Goal: Task Accomplishment & Management: Use online tool/utility

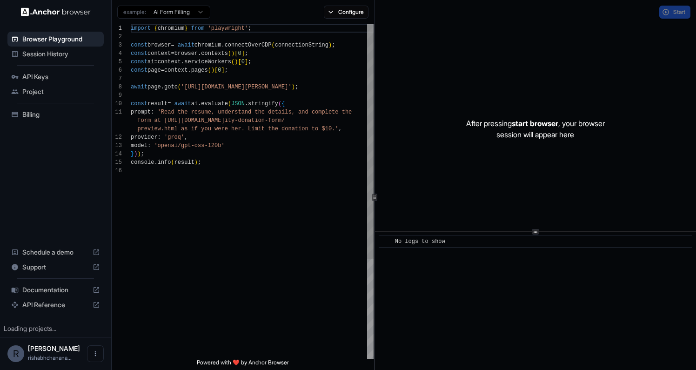
scroll to position [84, 0]
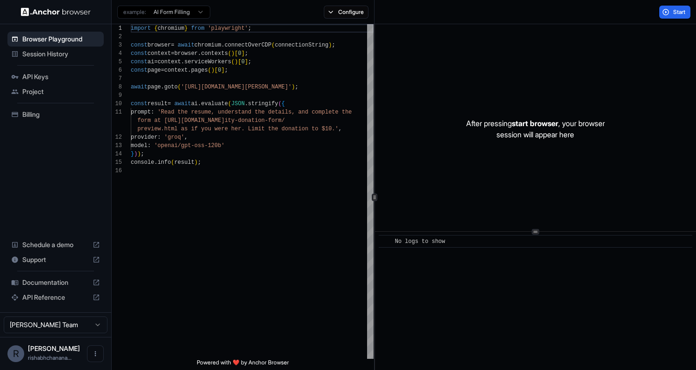
click at [61, 52] on span "Session History" at bounding box center [61, 53] width 78 height 9
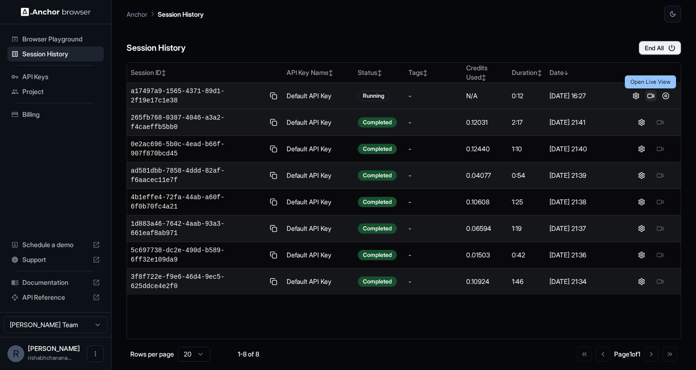
click at [655, 99] on button at bounding box center [650, 95] width 11 height 11
click at [665, 96] on button at bounding box center [665, 95] width 11 height 11
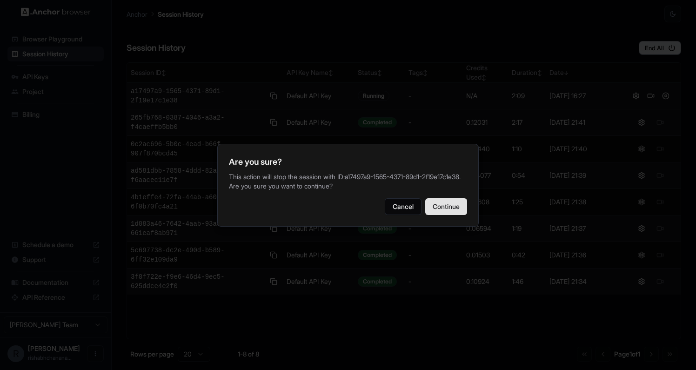
click at [447, 212] on button "Continue" at bounding box center [446, 206] width 42 height 17
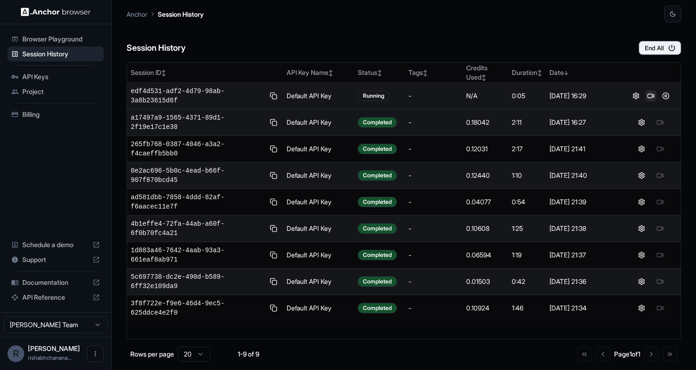
click at [649, 99] on button at bounding box center [650, 95] width 11 height 11
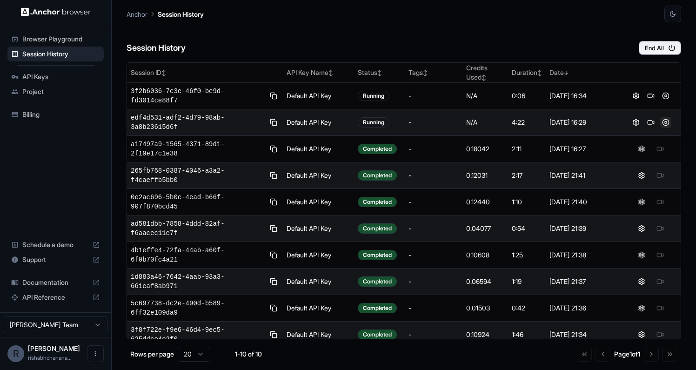
click at [664, 125] on button at bounding box center [665, 122] width 11 height 11
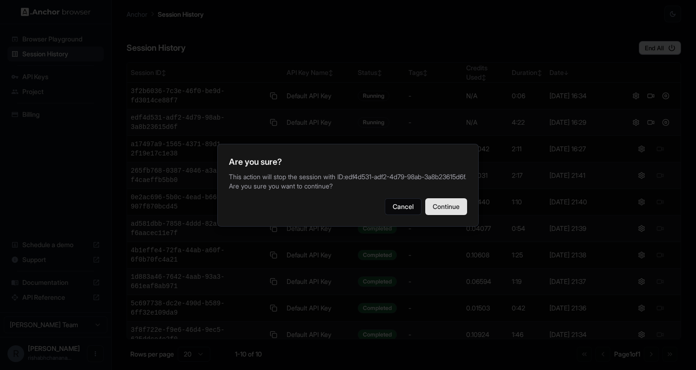
click at [447, 208] on button "Continue" at bounding box center [446, 206] width 42 height 17
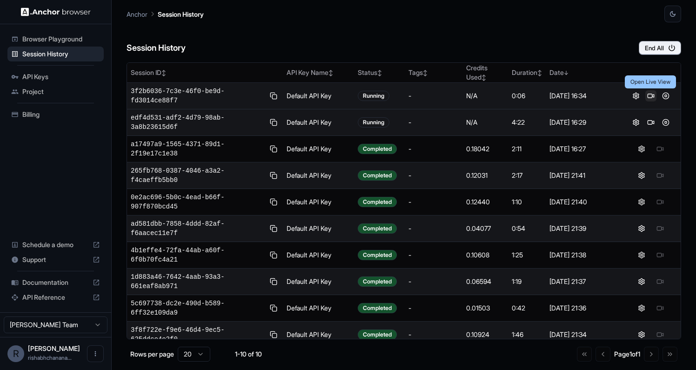
click at [655, 97] on button at bounding box center [650, 95] width 11 height 11
click at [661, 96] on button at bounding box center [665, 95] width 11 height 11
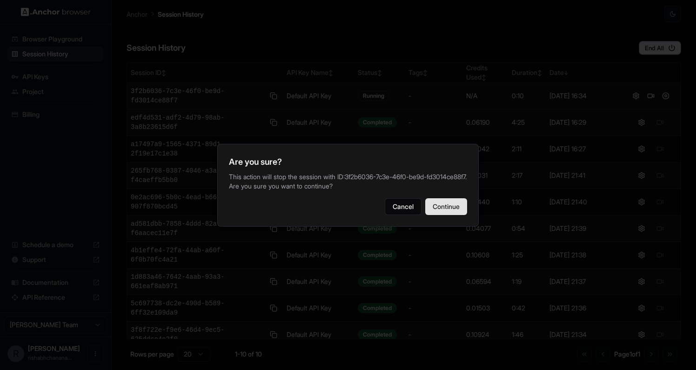
click at [452, 212] on button "Continue" at bounding box center [446, 206] width 42 height 17
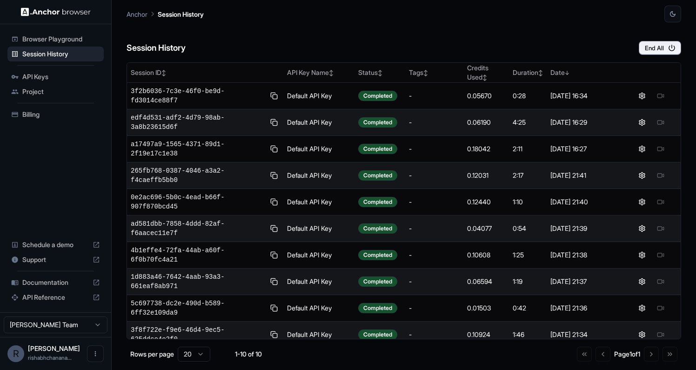
click at [50, 111] on span "Billing" at bounding box center [61, 114] width 78 height 9
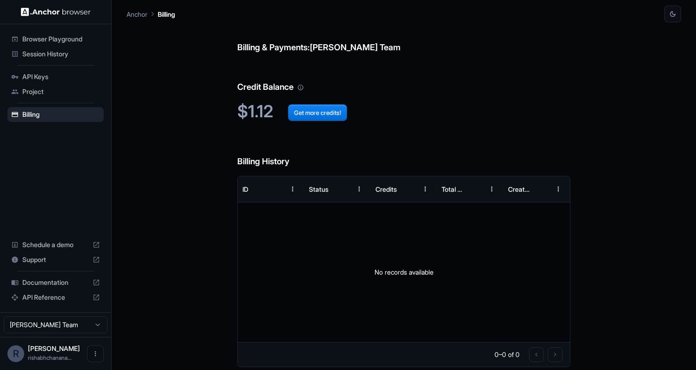
click at [59, 71] on div "API Keys" at bounding box center [55, 76] width 96 height 15
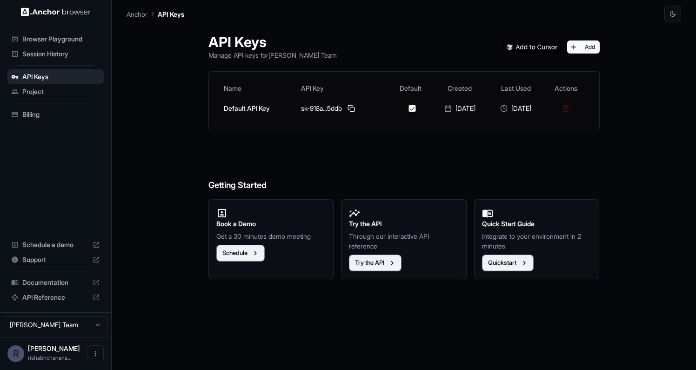
click at [60, 55] on span "Session History" at bounding box center [61, 53] width 78 height 9
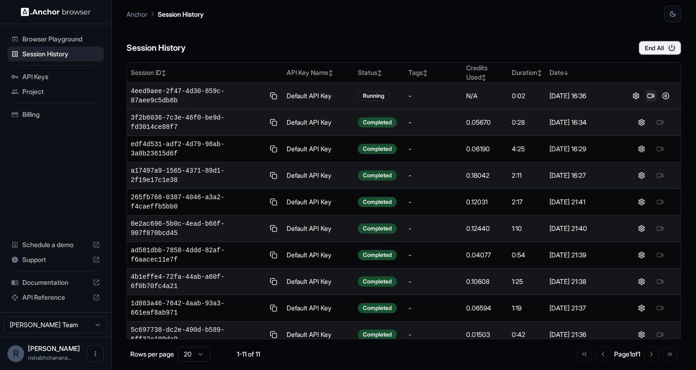
click at [653, 94] on button at bounding box center [650, 95] width 11 height 11
click at [661, 95] on button at bounding box center [665, 95] width 11 height 11
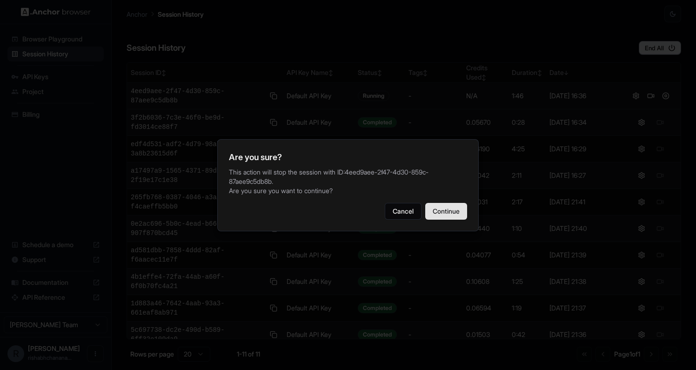
click at [449, 214] on button "Continue" at bounding box center [446, 211] width 42 height 17
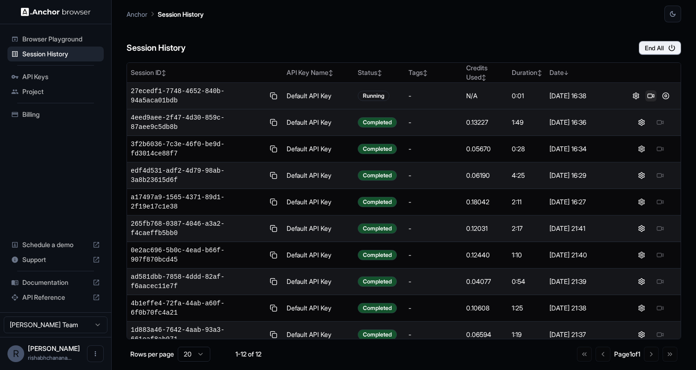
click at [651, 94] on button at bounding box center [650, 95] width 11 height 11
click at [662, 100] on button at bounding box center [665, 95] width 11 height 11
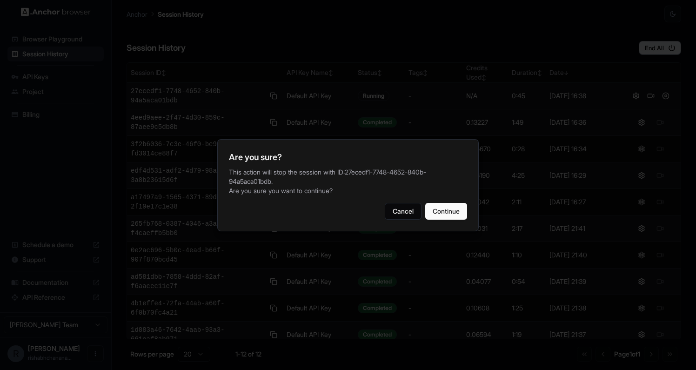
click at [441, 224] on div "Are you sure? This action will stop the session with ID: 27ecedf1-7748-4652-840…" at bounding box center [347, 185] width 261 height 92
click at [446, 203] on button "Continue" at bounding box center [446, 211] width 42 height 17
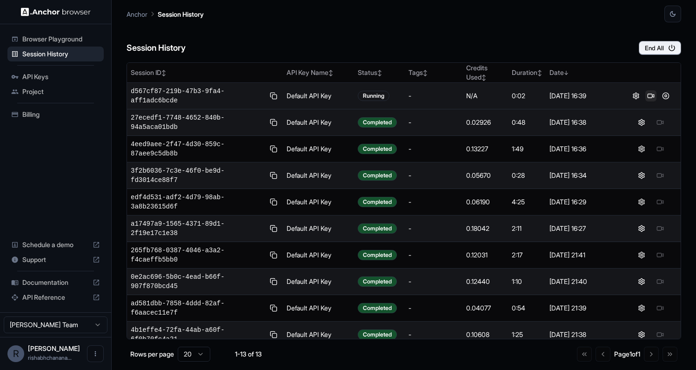
click at [654, 97] on button at bounding box center [650, 95] width 11 height 11
click at [666, 98] on button at bounding box center [665, 95] width 11 height 11
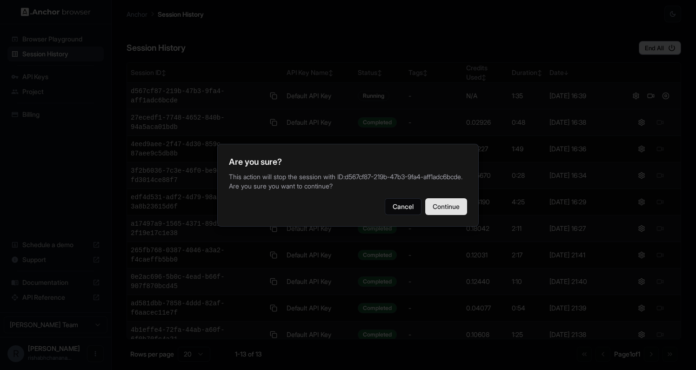
click at [454, 207] on button "Continue" at bounding box center [446, 206] width 42 height 17
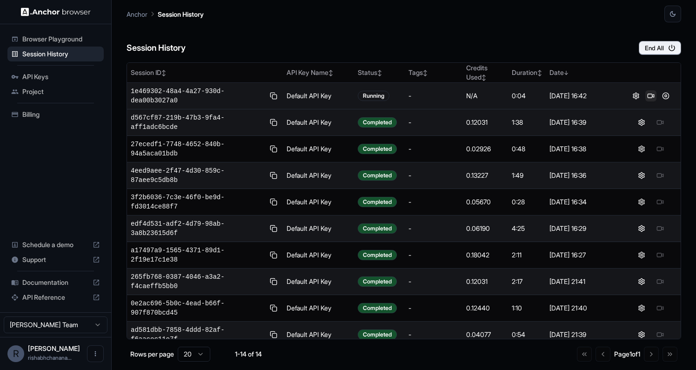
click at [651, 96] on button at bounding box center [650, 95] width 11 height 11
click at [665, 90] on button at bounding box center [665, 95] width 11 height 11
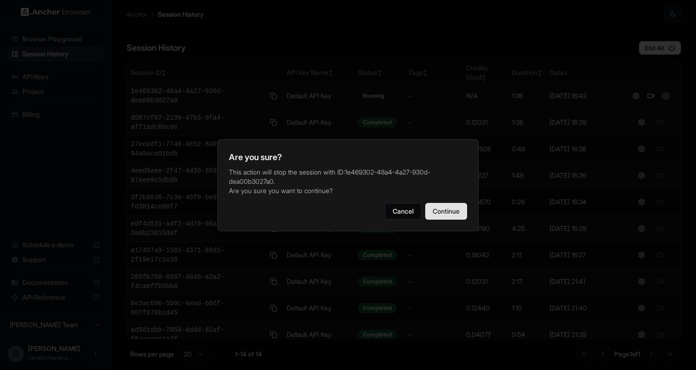
click at [448, 207] on button "Continue" at bounding box center [446, 211] width 42 height 17
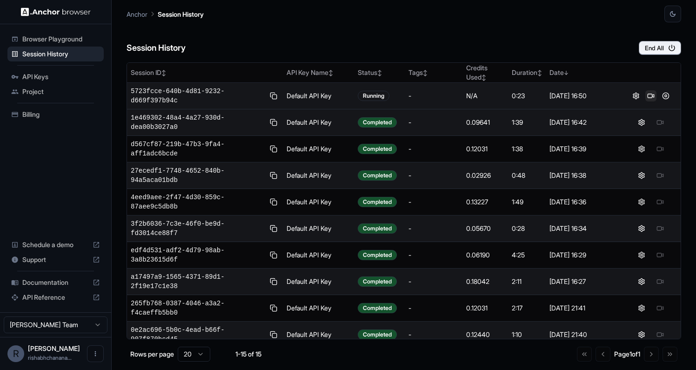
click at [646, 97] on button at bounding box center [650, 95] width 11 height 11
click at [664, 95] on button at bounding box center [665, 95] width 11 height 11
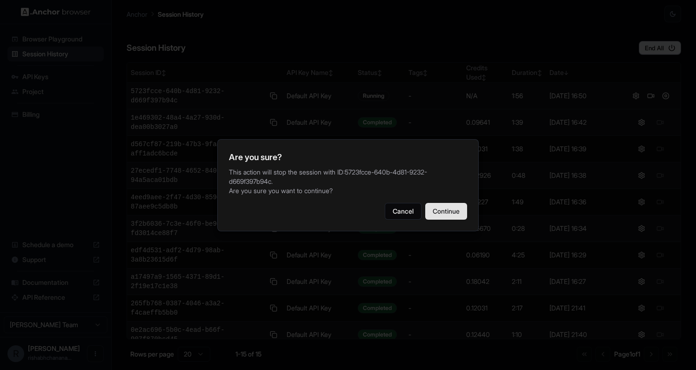
click at [445, 211] on button "Continue" at bounding box center [446, 211] width 42 height 17
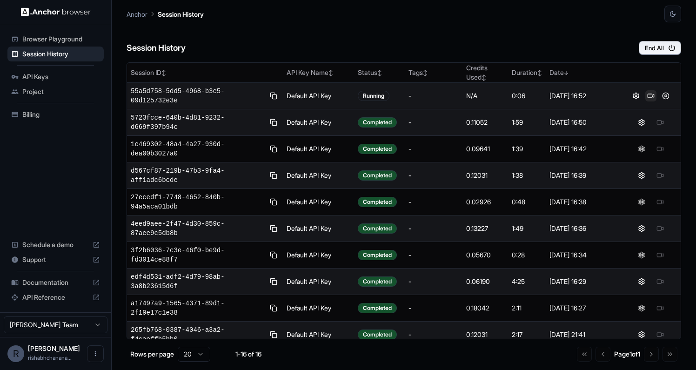
click at [652, 97] on button at bounding box center [650, 95] width 11 height 11
click at [648, 100] on button at bounding box center [650, 95] width 11 height 11
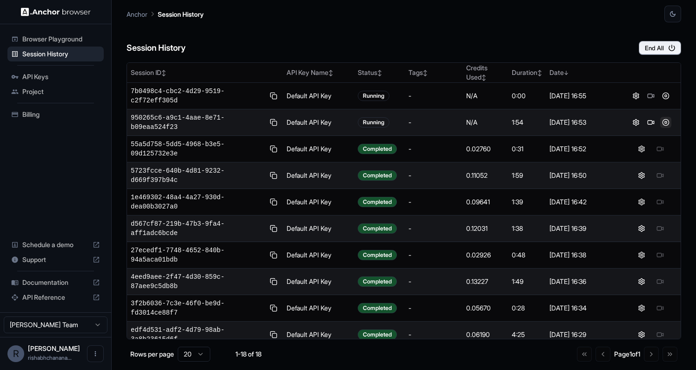
click at [666, 118] on button at bounding box center [665, 122] width 11 height 11
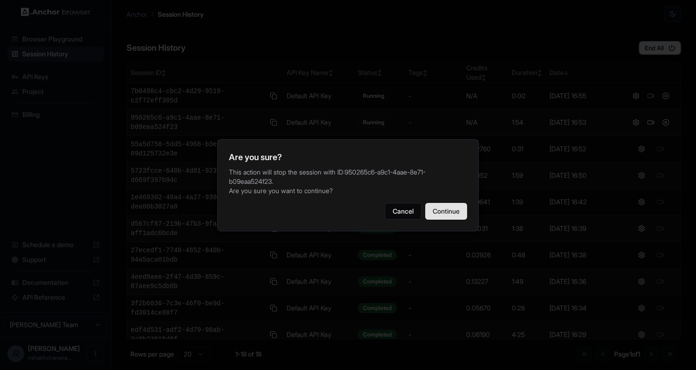
click at [445, 218] on button "Continue" at bounding box center [446, 211] width 42 height 17
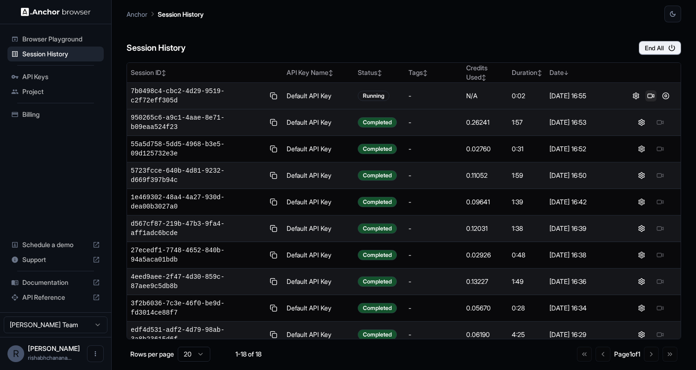
click at [649, 98] on button at bounding box center [650, 95] width 11 height 11
click at [657, 99] on div at bounding box center [650, 95] width 52 height 11
click at [660, 99] on button at bounding box center [665, 95] width 11 height 11
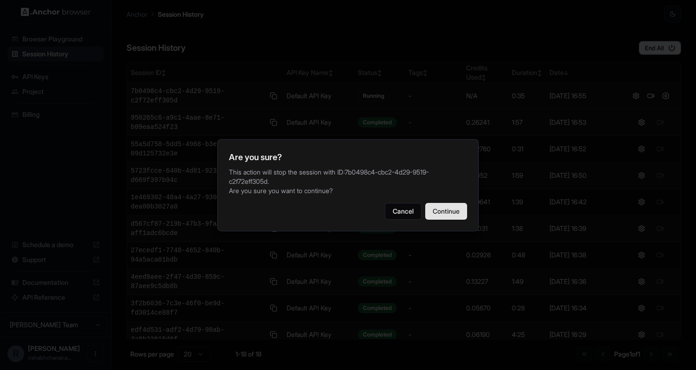
click at [445, 212] on button "Continue" at bounding box center [446, 211] width 42 height 17
